Goal: Check status: Check status

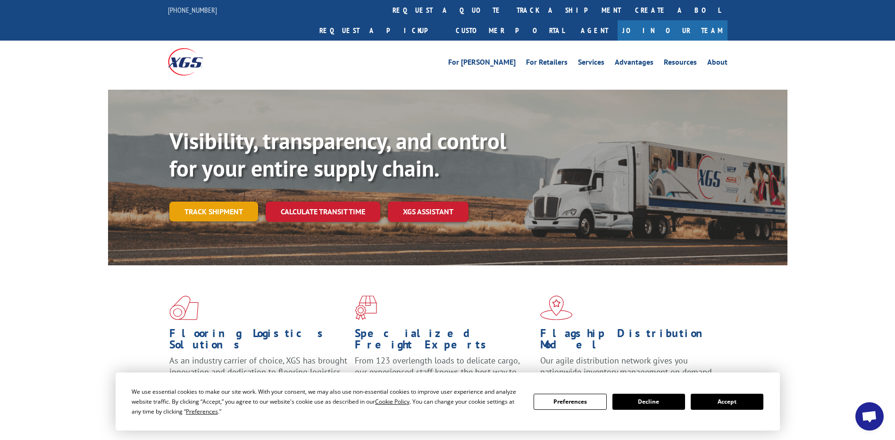
click at [231, 201] on link "Track shipment" at bounding box center [213, 211] width 89 height 20
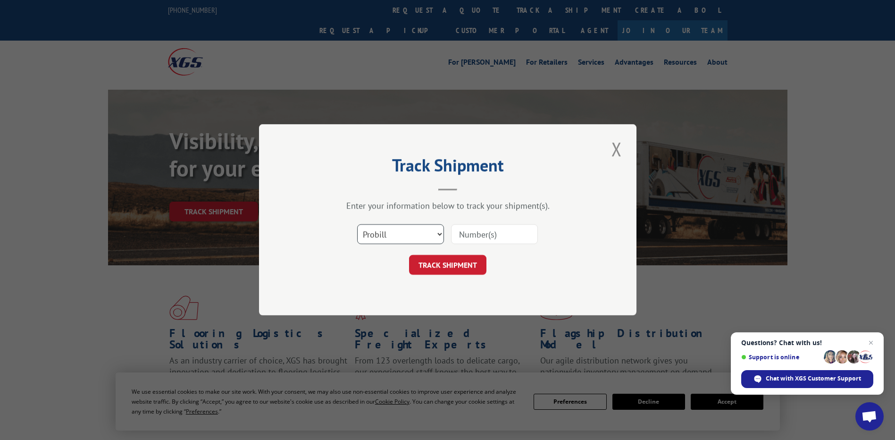
click at [428, 233] on select "Select category... Probill BOL PO" at bounding box center [400, 235] width 87 height 20
select select "bol"
click at [357, 225] on select "Select category... Probill BOL PO" at bounding box center [400, 235] width 87 height 20
click at [468, 244] on div at bounding box center [494, 235] width 87 height 22
click at [475, 239] on input at bounding box center [494, 235] width 87 height 20
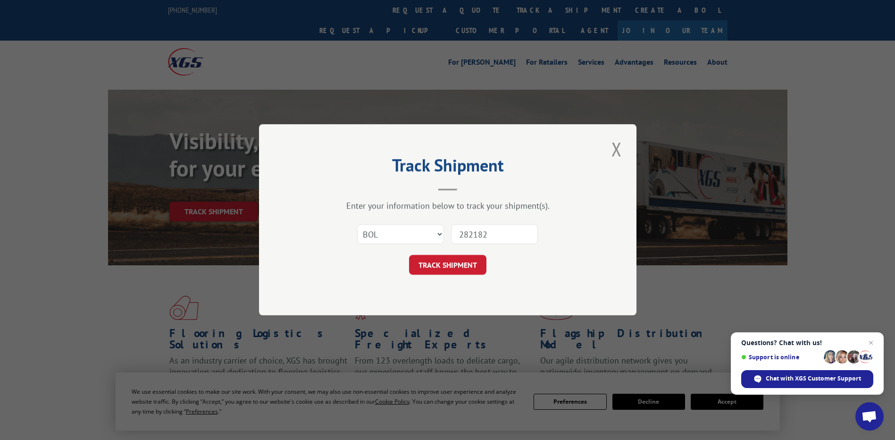
type input "2821825"
click button "TRACK SHIPMENT" at bounding box center [447, 265] width 77 height 20
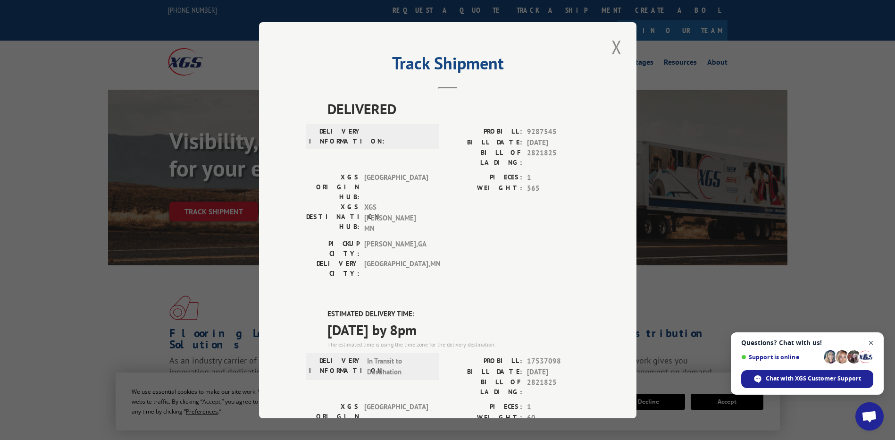
click at [870, 341] on span "Open chat" at bounding box center [871, 343] width 12 height 12
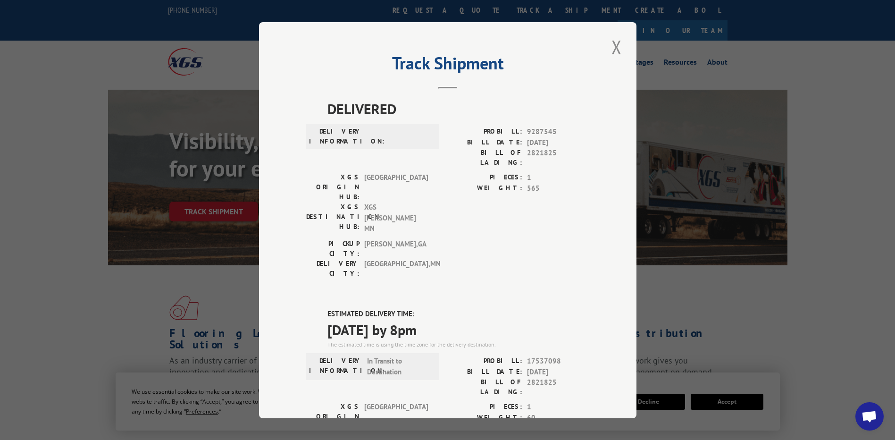
drag, startPoint x: 612, startPoint y: 49, endPoint x: 533, endPoint y: 59, distance: 80.4
click at [612, 49] on button "Close modal" at bounding box center [616, 47] width 16 height 26
